Goal: Find specific page/section: Find specific page/section

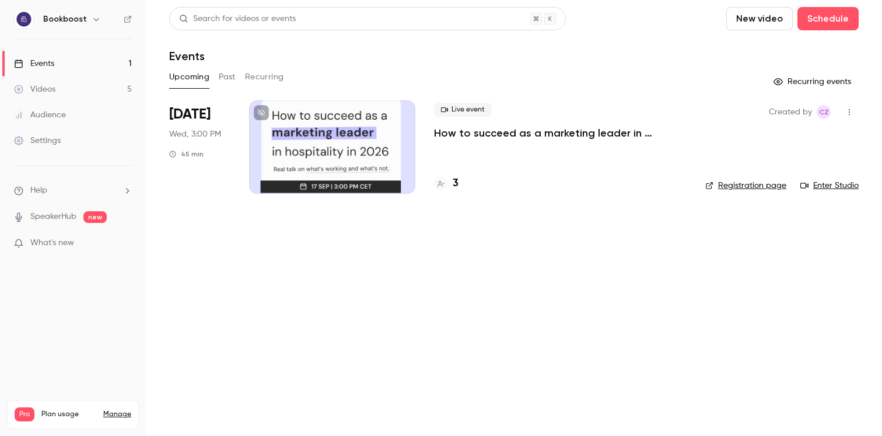
click at [823, 187] on link "Enter Studio" at bounding box center [830, 186] width 58 height 12
click at [470, 135] on p "How to succeed as a marketing leader in hospitality in [DATE]?" at bounding box center [560, 133] width 253 height 14
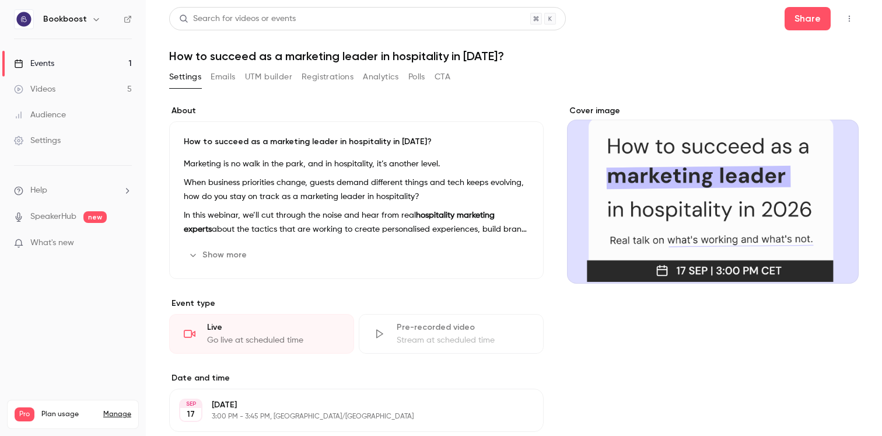
click at [81, 65] on link "Events 1" at bounding box center [73, 64] width 146 height 26
